Goal: Check status: Check status

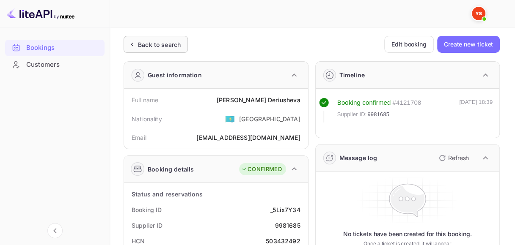
click at [140, 39] on div "Back to search" at bounding box center [156, 44] width 64 height 17
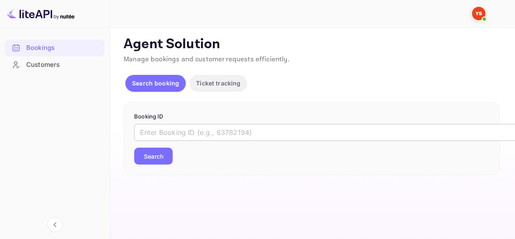
click at [165, 127] on input "text" at bounding box center [345, 132] width 423 height 17
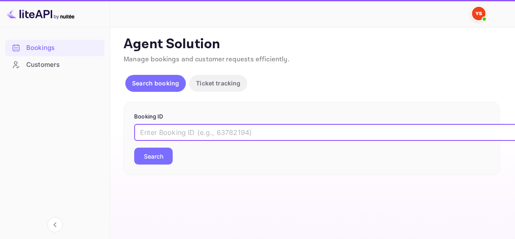
paste input "9809578"
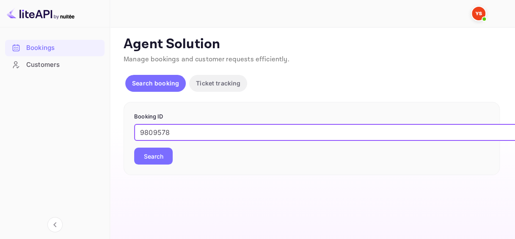
type input "9809578"
click at [157, 162] on button "Search" at bounding box center [153, 156] width 39 height 17
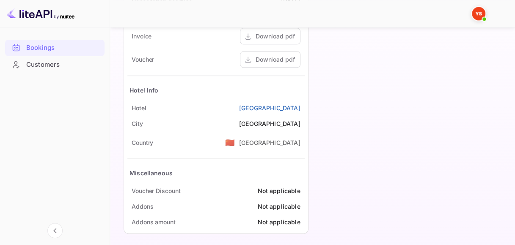
scroll to position [499, 0]
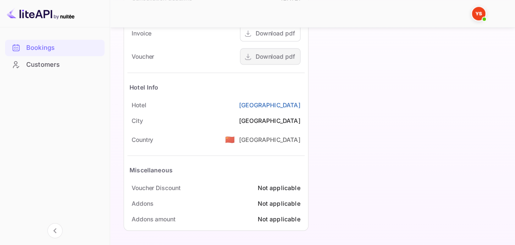
click at [276, 55] on div "Download pdf" at bounding box center [275, 56] width 39 height 9
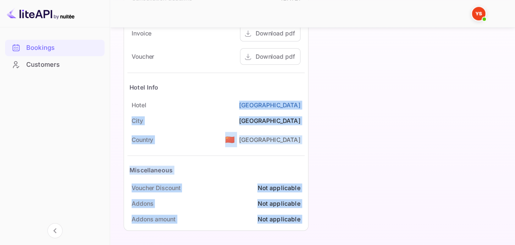
drag, startPoint x: 218, startPoint y: 105, endPoint x: 328, endPoint y: 105, distance: 110.0
drag, startPoint x: 312, startPoint y: 107, endPoint x: 298, endPoint y: 107, distance: 14.4
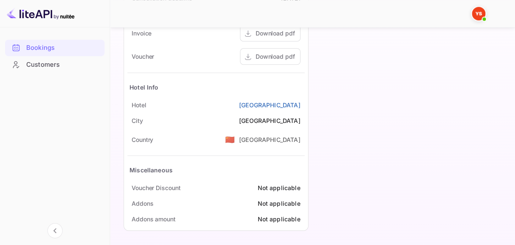
drag, startPoint x: 189, startPoint y: 102, endPoint x: 304, endPoint y: 103, distance: 115.5
click at [304, 103] on div "[GEOGRAPHIC_DATA]" at bounding box center [215, 105] width 177 height 16
copy link "[GEOGRAPHIC_DATA]"
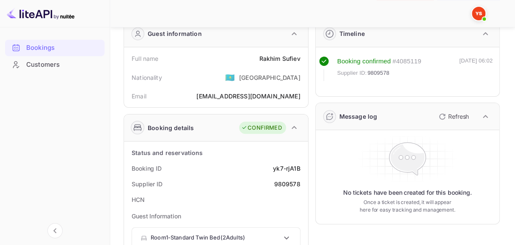
scroll to position [0, 0]
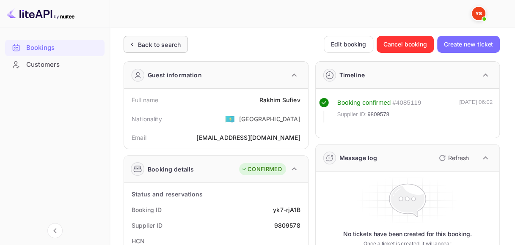
click at [144, 45] on div "Back to search" at bounding box center [159, 44] width 43 height 9
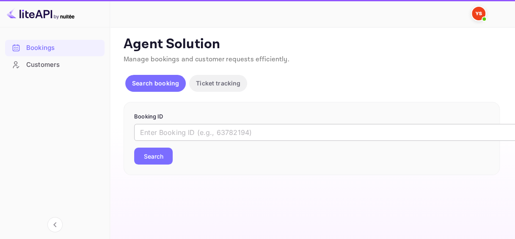
click at [164, 127] on input "text" at bounding box center [345, 132] width 423 height 17
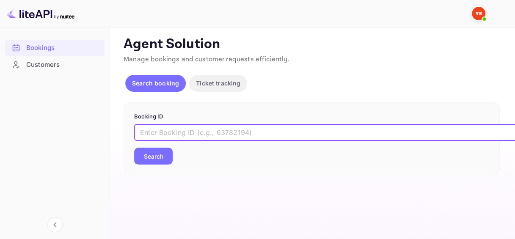
paste input "9576064"
type input "9576064"
click at [157, 157] on button "Search" at bounding box center [153, 156] width 39 height 17
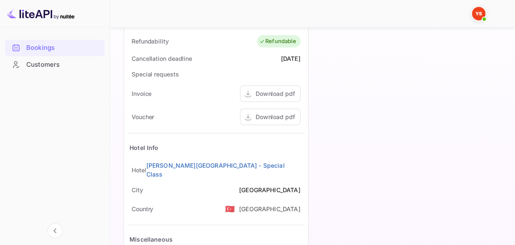
scroll to position [465, 0]
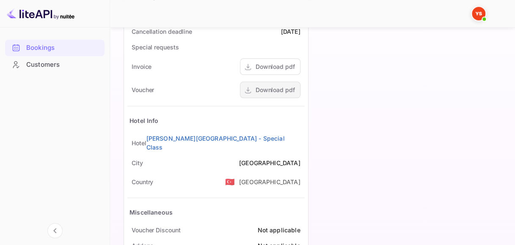
click at [259, 92] on div "Download pdf" at bounding box center [275, 89] width 39 height 9
